Goal: Information Seeking & Learning: Compare options

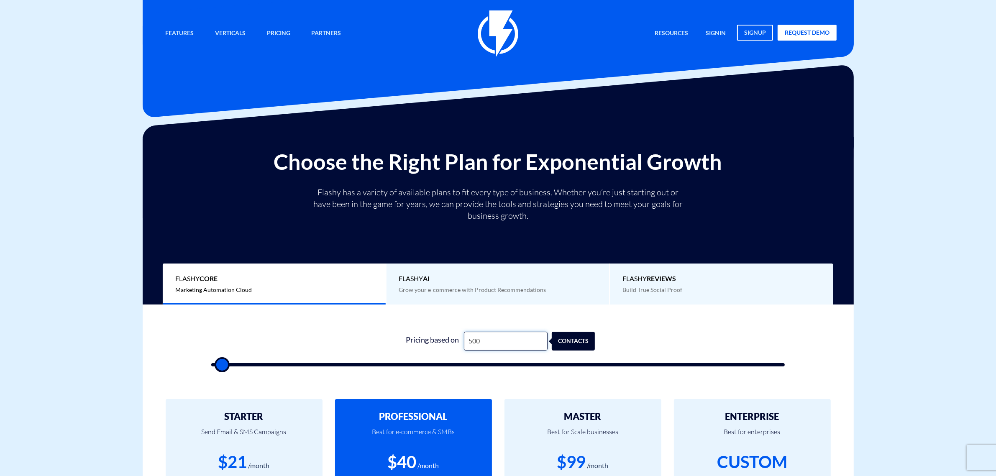
click at [501, 345] on input "500" at bounding box center [506, 341] width 84 height 19
type input "500"
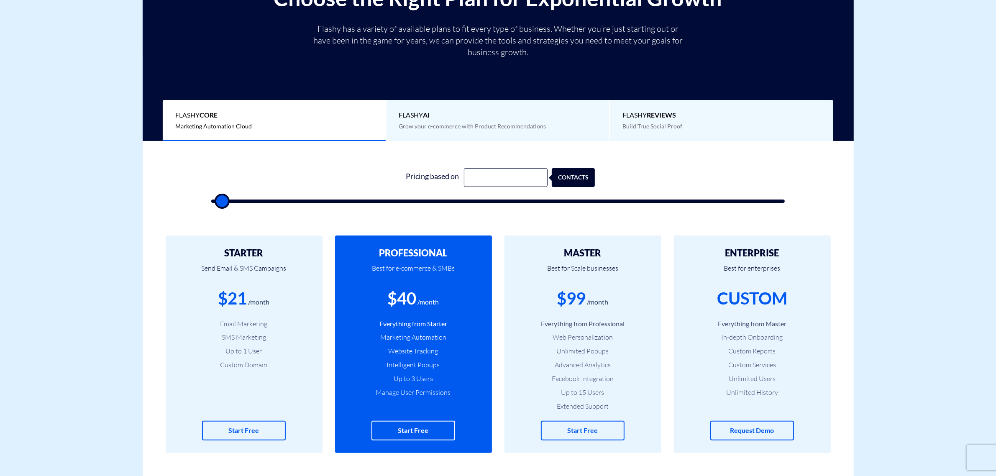
scroll to position [314, 0]
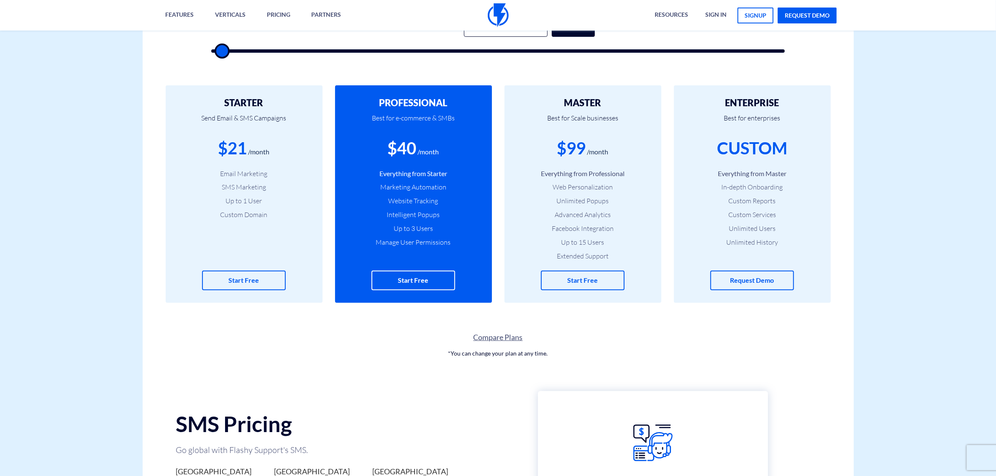
click at [488, 338] on link "Compare Plans" at bounding box center [498, 337] width 711 height 11
